Goal: Find specific page/section: Find specific page/section

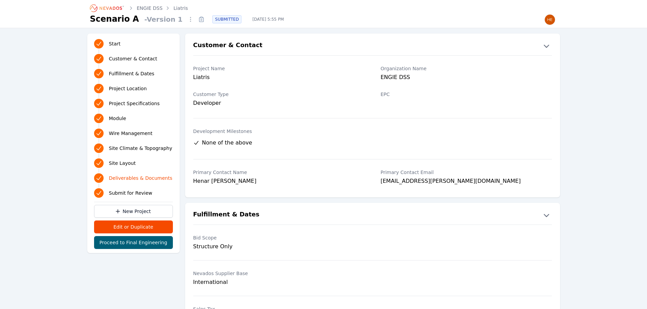
scroll to position [1319, 0]
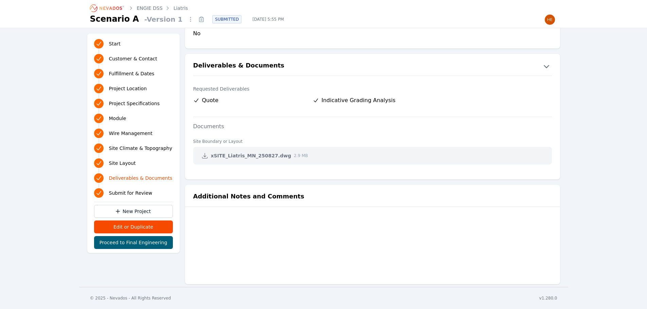
click at [112, 9] on icon "Breadcrumb" at bounding box center [107, 8] width 37 height 11
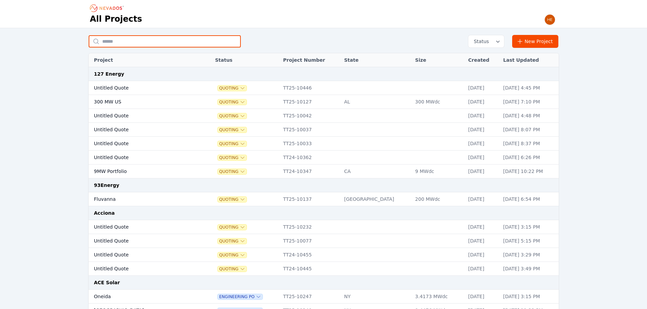
click at [151, 43] on input "text" at bounding box center [165, 41] width 152 height 12
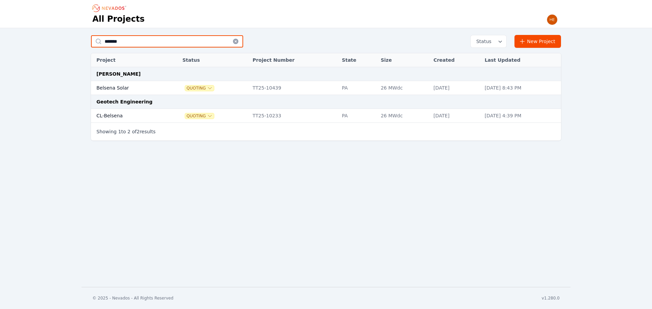
drag, startPoint x: 128, startPoint y: 43, endPoint x: 104, endPoint y: 26, distance: 29.4
click at [91, 37] on input "*******" at bounding box center [167, 41] width 152 height 12
type input "**********"
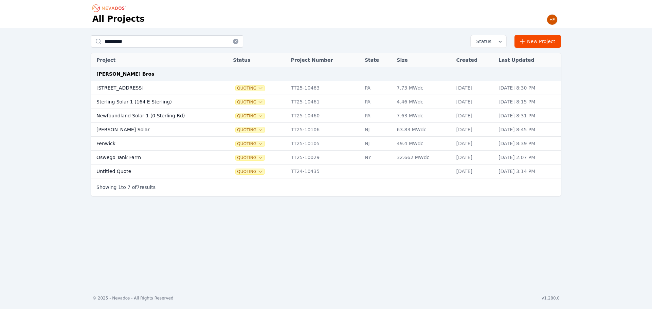
click at [126, 87] on td "[STREET_ADDRESS]" at bounding box center [155, 88] width 128 height 14
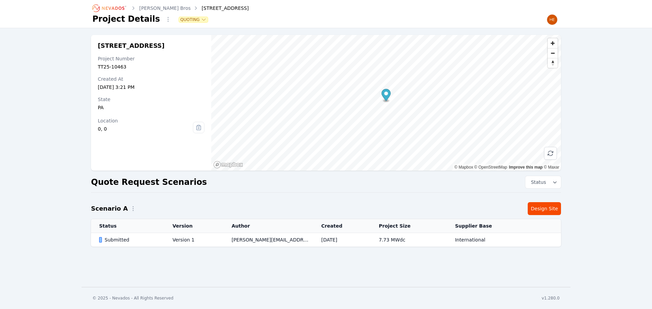
click at [287, 263] on div "[PERSON_NAME] Bros [STREET_ADDRESS] Project Details Quoting [STREET_ADDRESS] Pr…" at bounding box center [326, 143] width 652 height 287
click at [110, 239] on div "Submitted" at bounding box center [130, 240] width 62 height 7
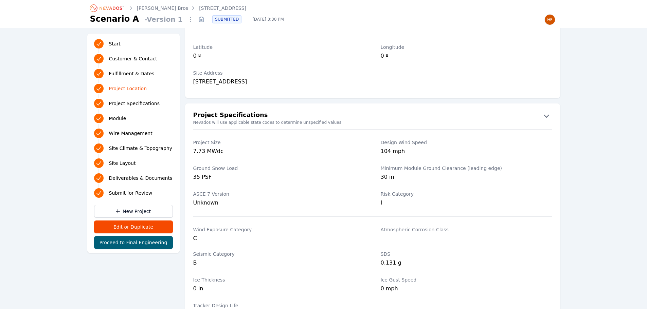
scroll to position [421, 0]
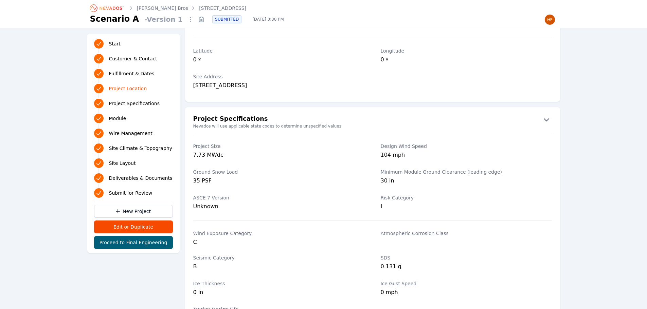
click at [522, 195] on label "Risk Category" at bounding box center [466, 198] width 171 height 7
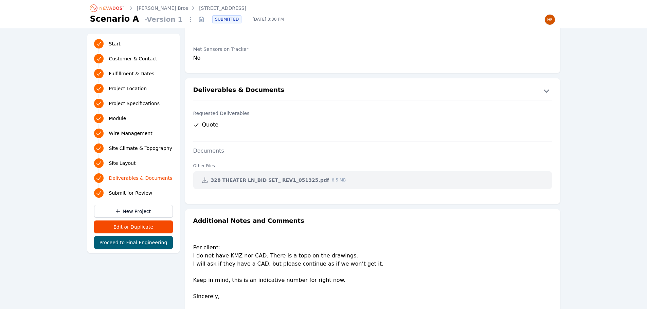
scroll to position [1541, 0]
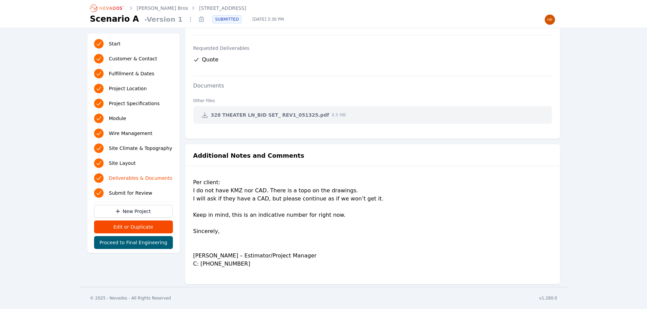
click at [256, 238] on div "Per client: I do not have KMZ nor CAD. There is a topo on the drawings. I will …" at bounding box center [372, 226] width 358 height 95
click at [261, 190] on div "Per client: I do not have KMZ nor CAD. There is a topo on the drawings. I will …" at bounding box center [372, 226] width 358 height 95
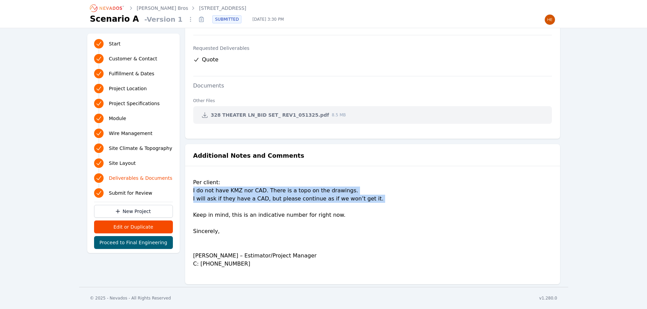
drag, startPoint x: 365, startPoint y: 200, endPoint x: 190, endPoint y: 193, distance: 175.3
click at [190, 193] on div "Additional Notes and Comments Per client: I do not have KMZ nor CAD. There is a…" at bounding box center [372, 214] width 375 height 127
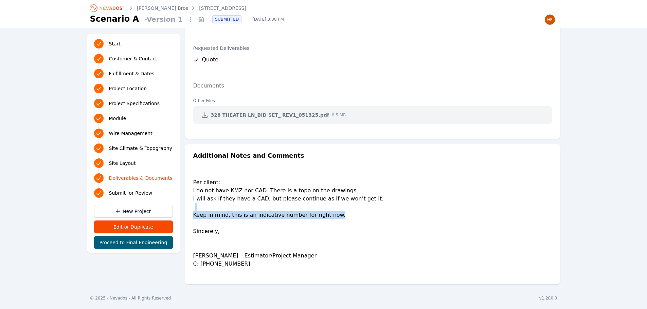
click at [398, 211] on div "Per client: I do not have KMZ nor CAD. There is a topo on the drawings. I will …" at bounding box center [372, 226] width 358 height 95
click at [272, 233] on div "Per client: I do not have KMZ nor CAD. There is a topo on the drawings. I will …" at bounding box center [372, 226] width 358 height 95
click at [395, 218] on div "Per client: I do not have KMZ nor CAD. There is a topo on the drawings. I will …" at bounding box center [372, 226] width 358 height 95
drag, startPoint x: 203, startPoint y: 114, endPoint x: 206, endPoint y: 112, distance: 3.6
click at [204, 113] on icon at bounding box center [204, 115] width 7 height 7
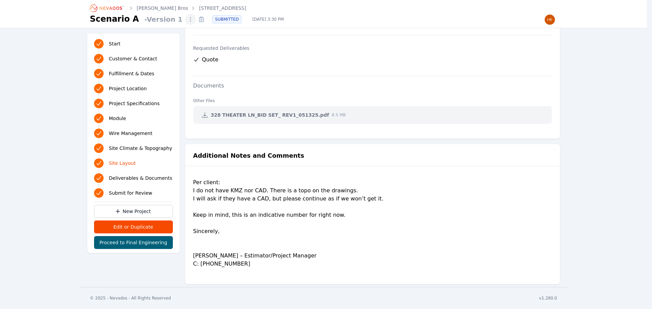
click at [187, 19] on icon "button" at bounding box center [190, 19] width 7 height 7
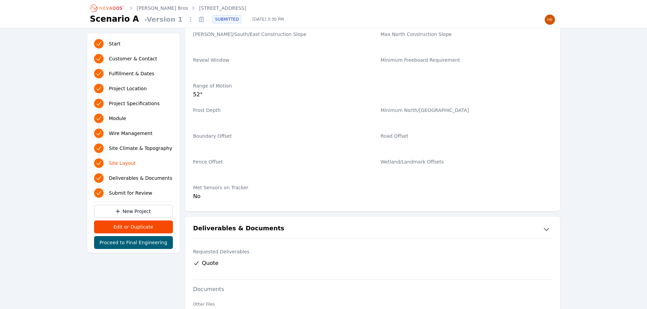
click at [196, 21] on icon at bounding box center [201, 19] width 11 height 11
click at [111, 6] on icon "Breadcrumb" at bounding box center [107, 8] width 37 height 11
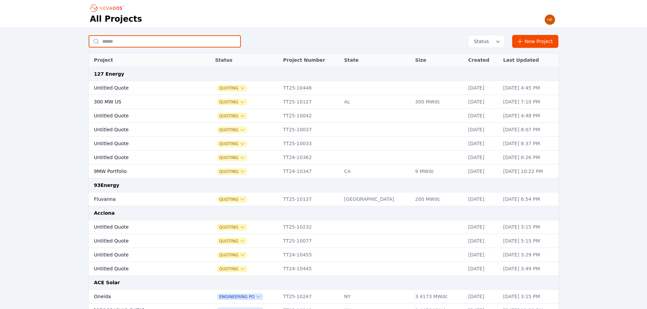
drag, startPoint x: 145, startPoint y: 45, endPoint x: 155, endPoint y: 33, distance: 15.2
click at [145, 45] on input "text" at bounding box center [165, 41] width 152 height 12
type input "**********"
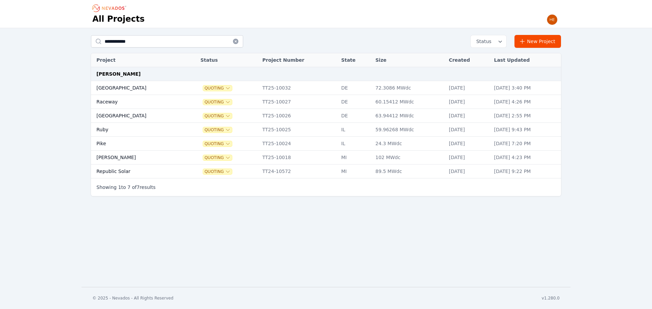
click at [235, 40] on icon at bounding box center [235, 41] width 5 height 5
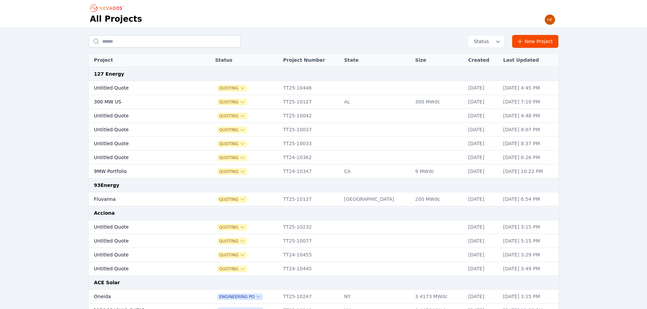
drag, startPoint x: 26, startPoint y: 96, endPoint x: 46, endPoint y: 53, distance: 47.8
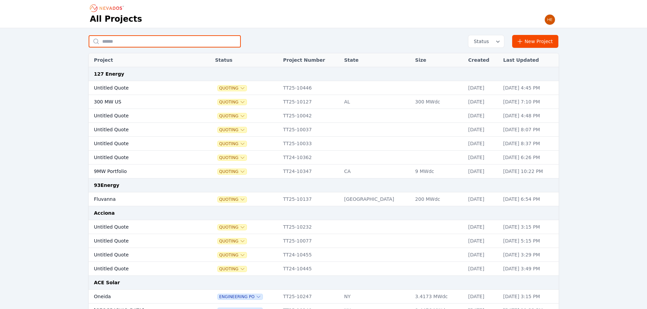
click at [174, 38] on input "text" at bounding box center [165, 41] width 152 height 12
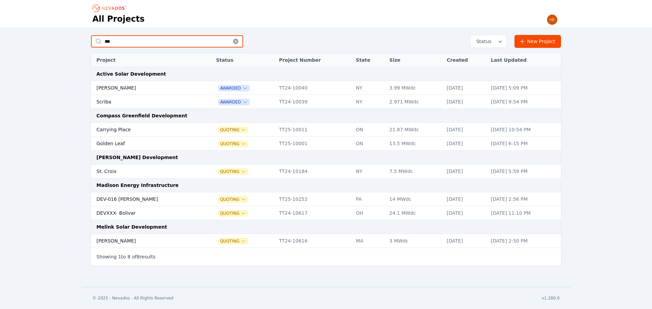
type input "***"
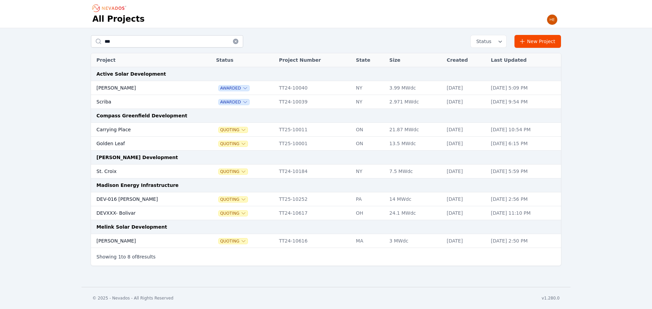
click at [122, 201] on td "DEV-016 [PERSON_NAME]" at bounding box center [146, 199] width 111 height 14
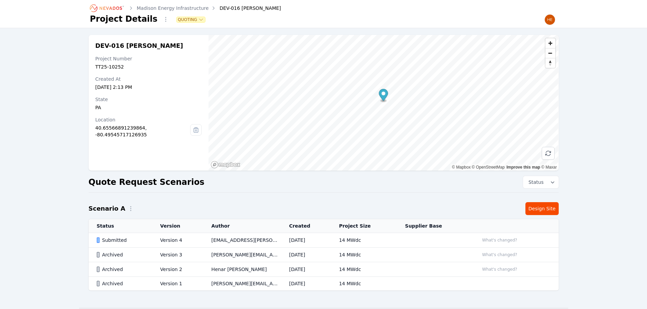
click at [101, 235] on td "Submitted" at bounding box center [120, 240] width 63 height 15
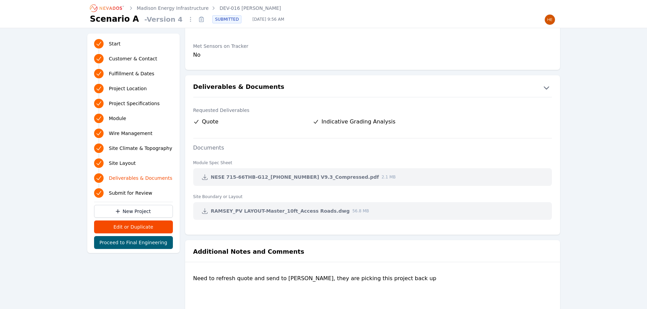
scroll to position [1379, 0]
